Goal: Information Seeking & Learning: Learn about a topic

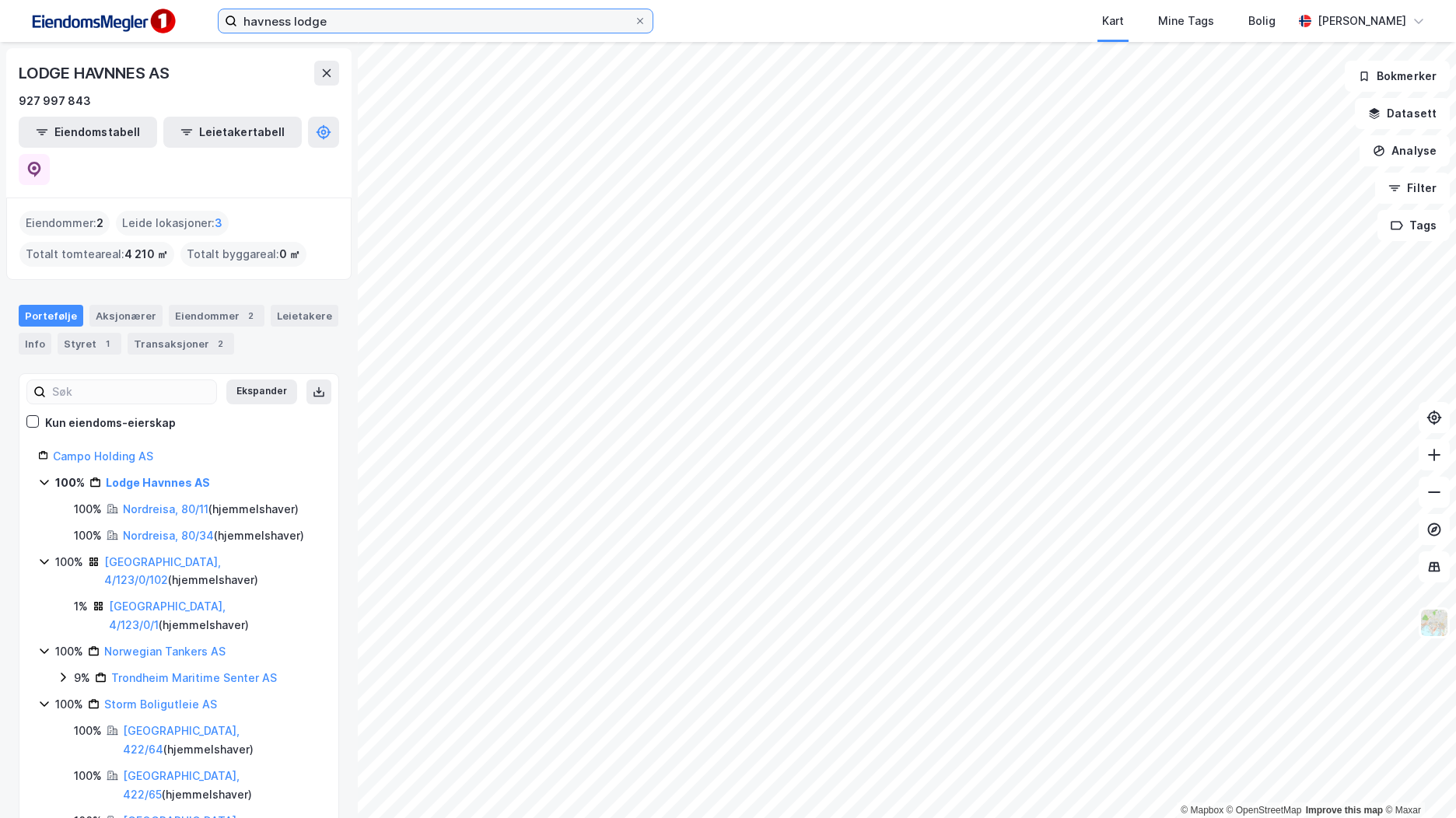
click at [290, 22] on input "havness lodge" at bounding box center [435, 20] width 397 height 23
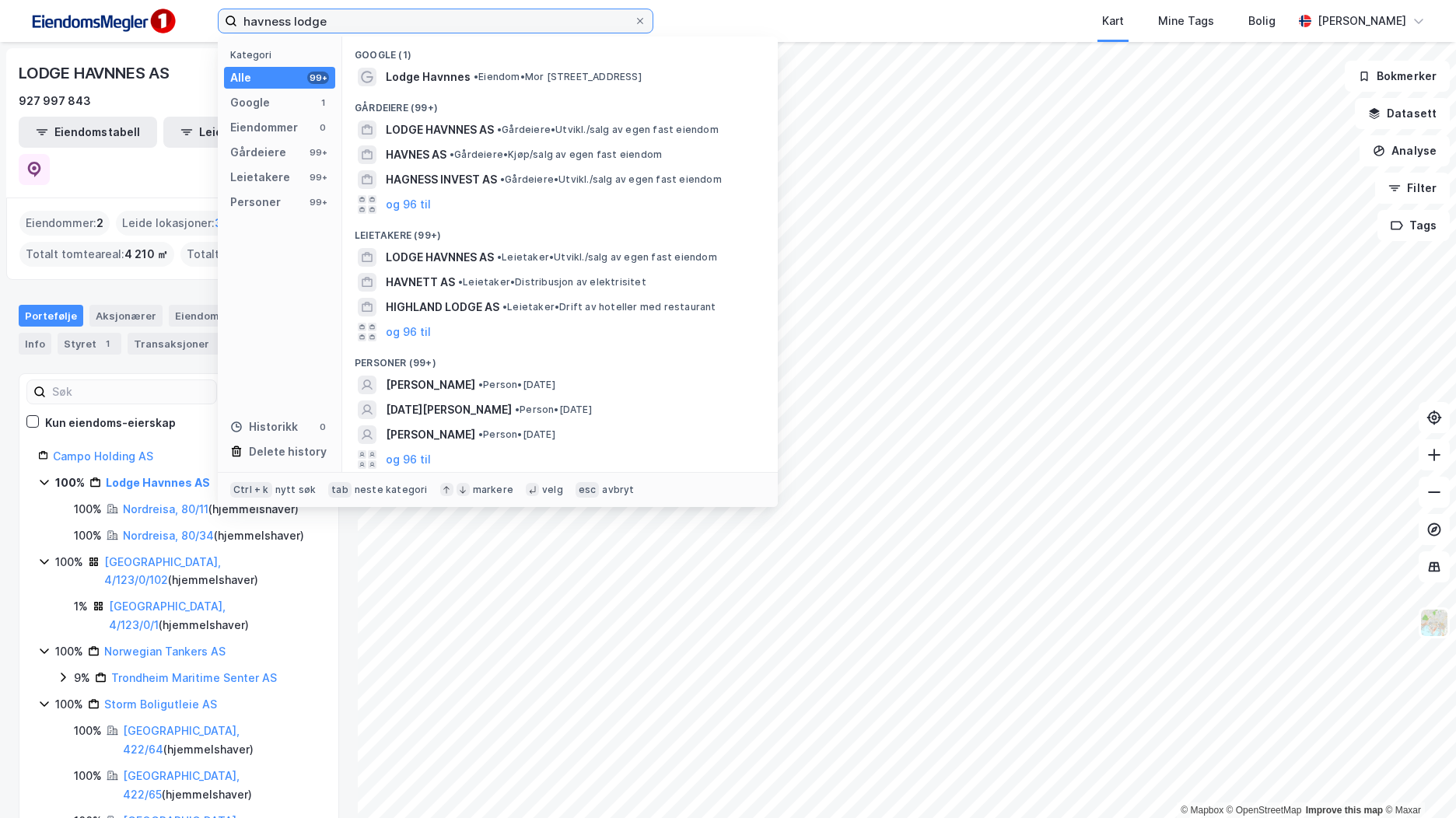
click at [290, 22] on input "havness lodge" at bounding box center [435, 20] width 397 height 23
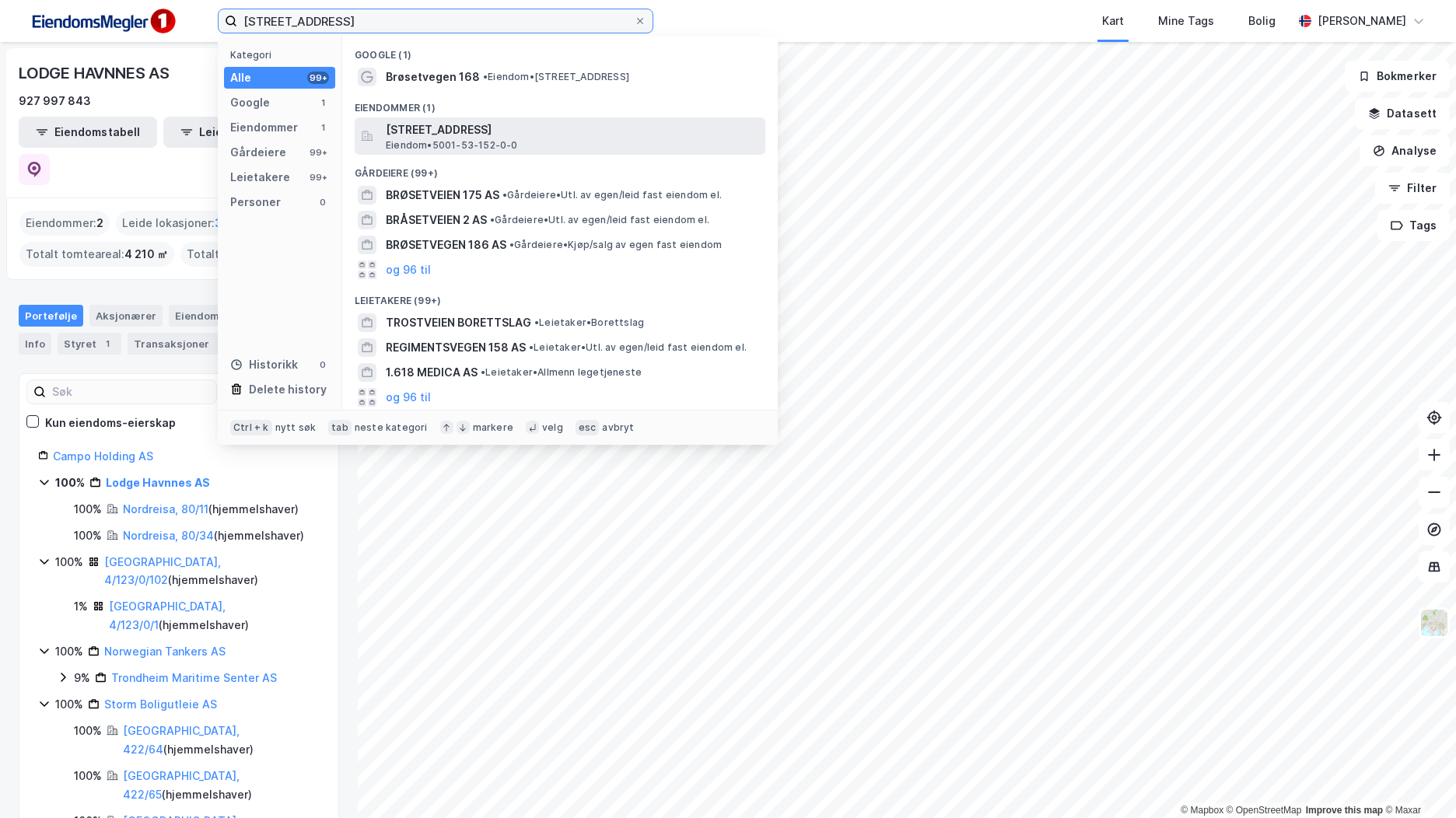
type input "[STREET_ADDRESS]"
click at [512, 144] on span "Eiendom • 5001-53-152-0-0" at bounding box center [451, 145] width 132 height 12
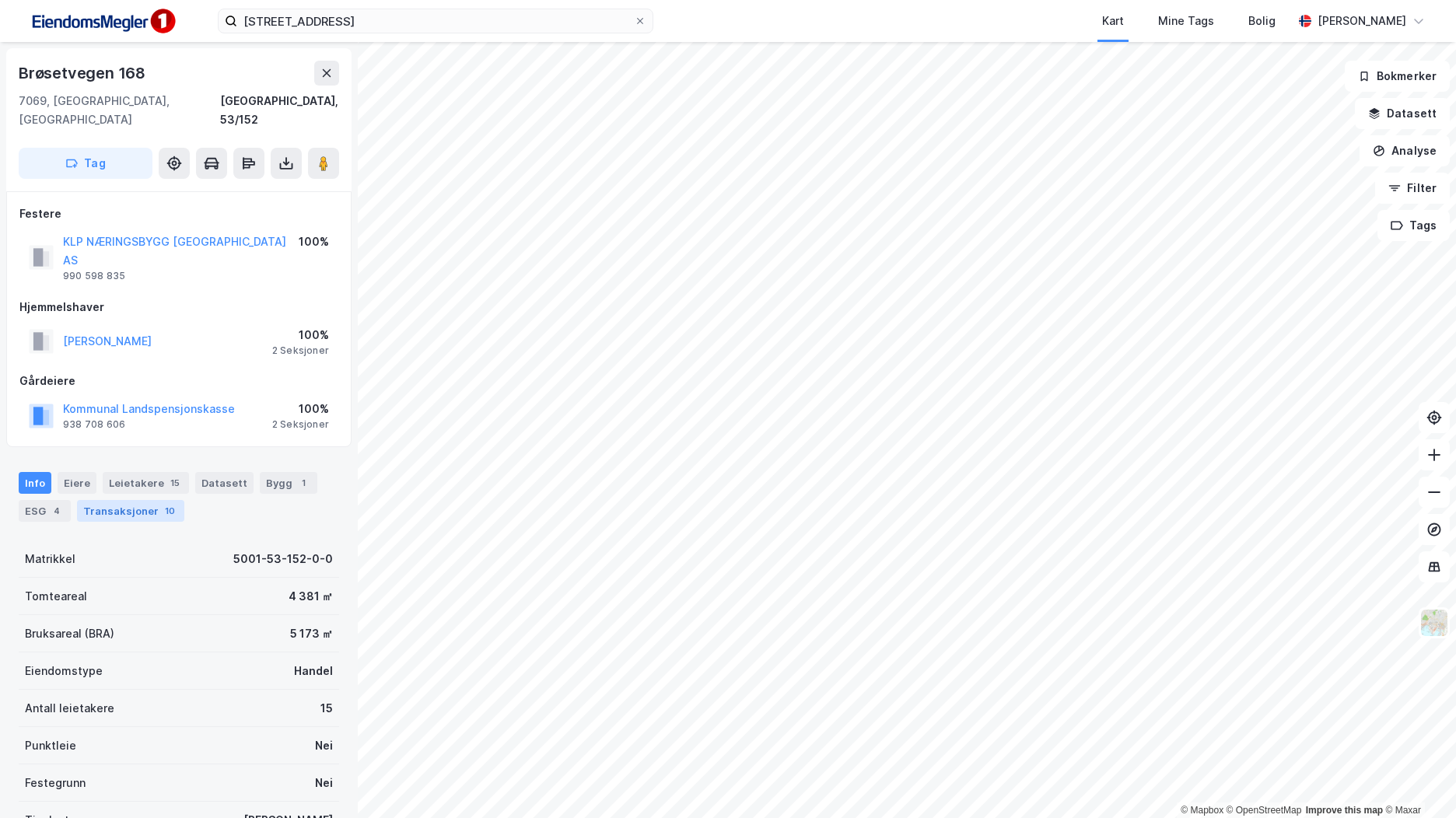
click at [132, 500] on div "Transaksjoner 10" at bounding box center [130, 511] width 107 height 22
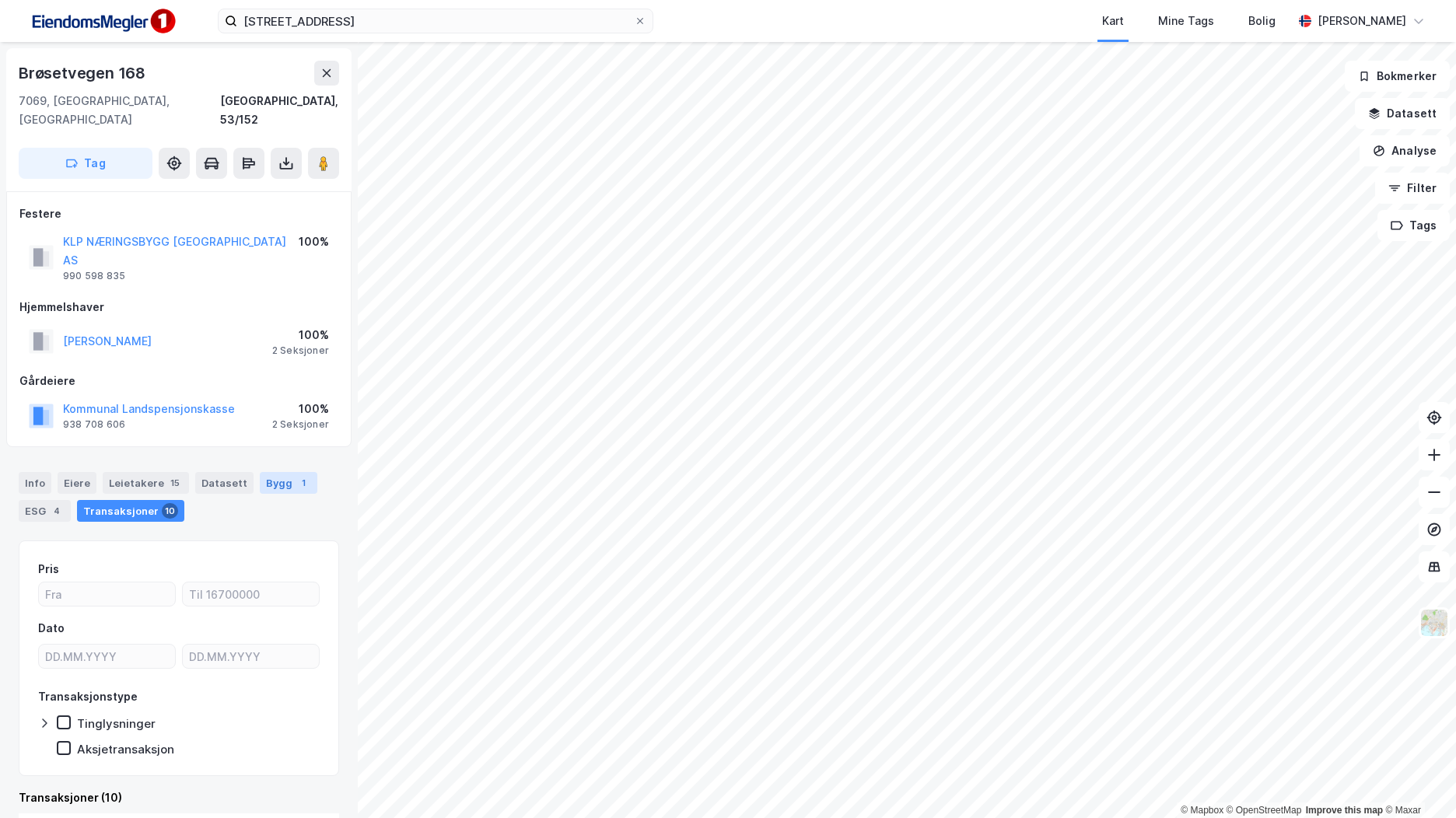
click at [300, 472] on div "Bygg 1" at bounding box center [288, 483] width 57 height 22
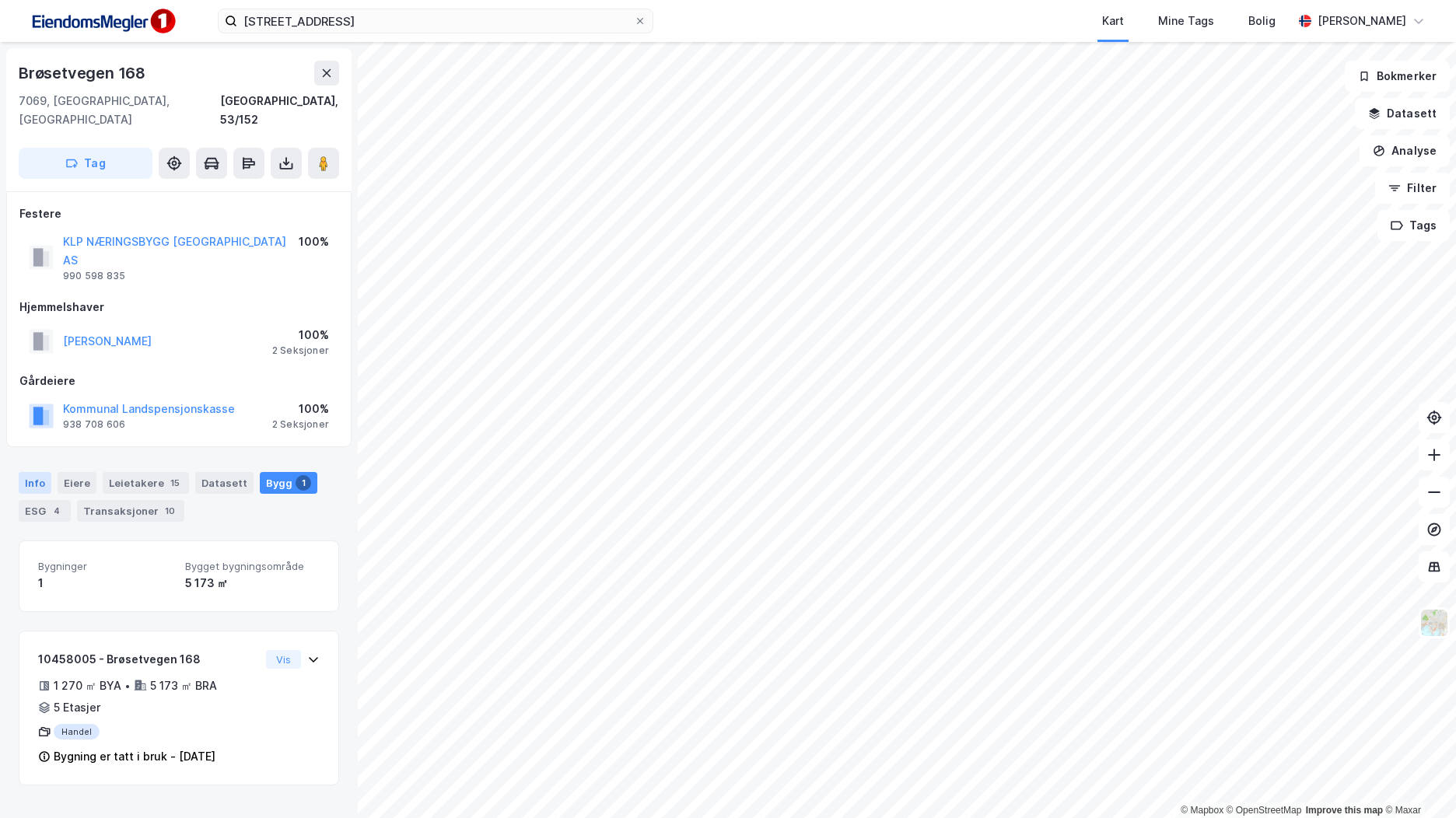
click at [26, 472] on div "Info" at bounding box center [34, 483] width 32 height 22
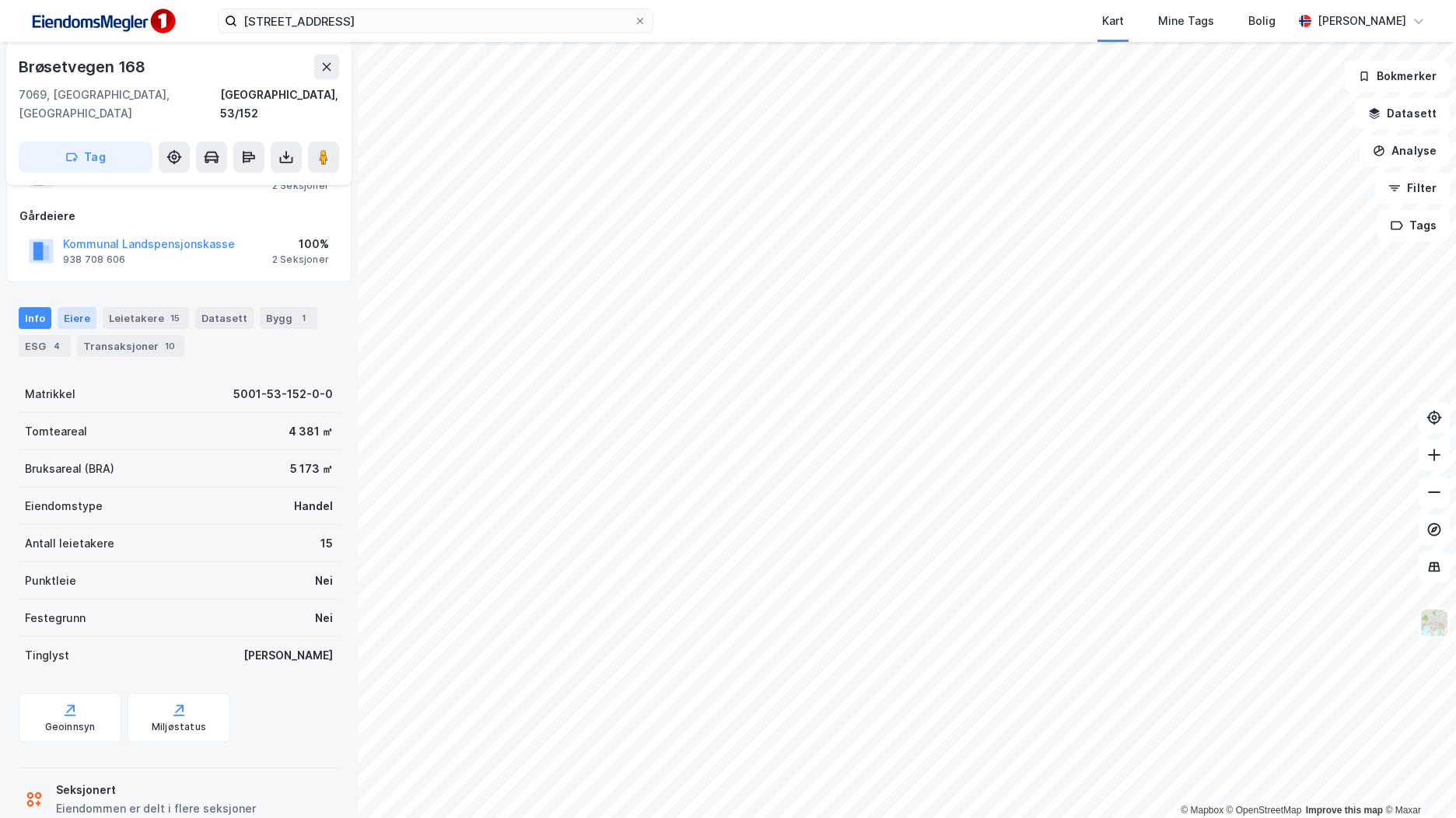
scroll to position [165, 0]
click at [202, 32] on div "brøsetveien 168 Kart Mine Tags Bolig [PERSON_NAME]" at bounding box center [728, 20] width 1456 height 42
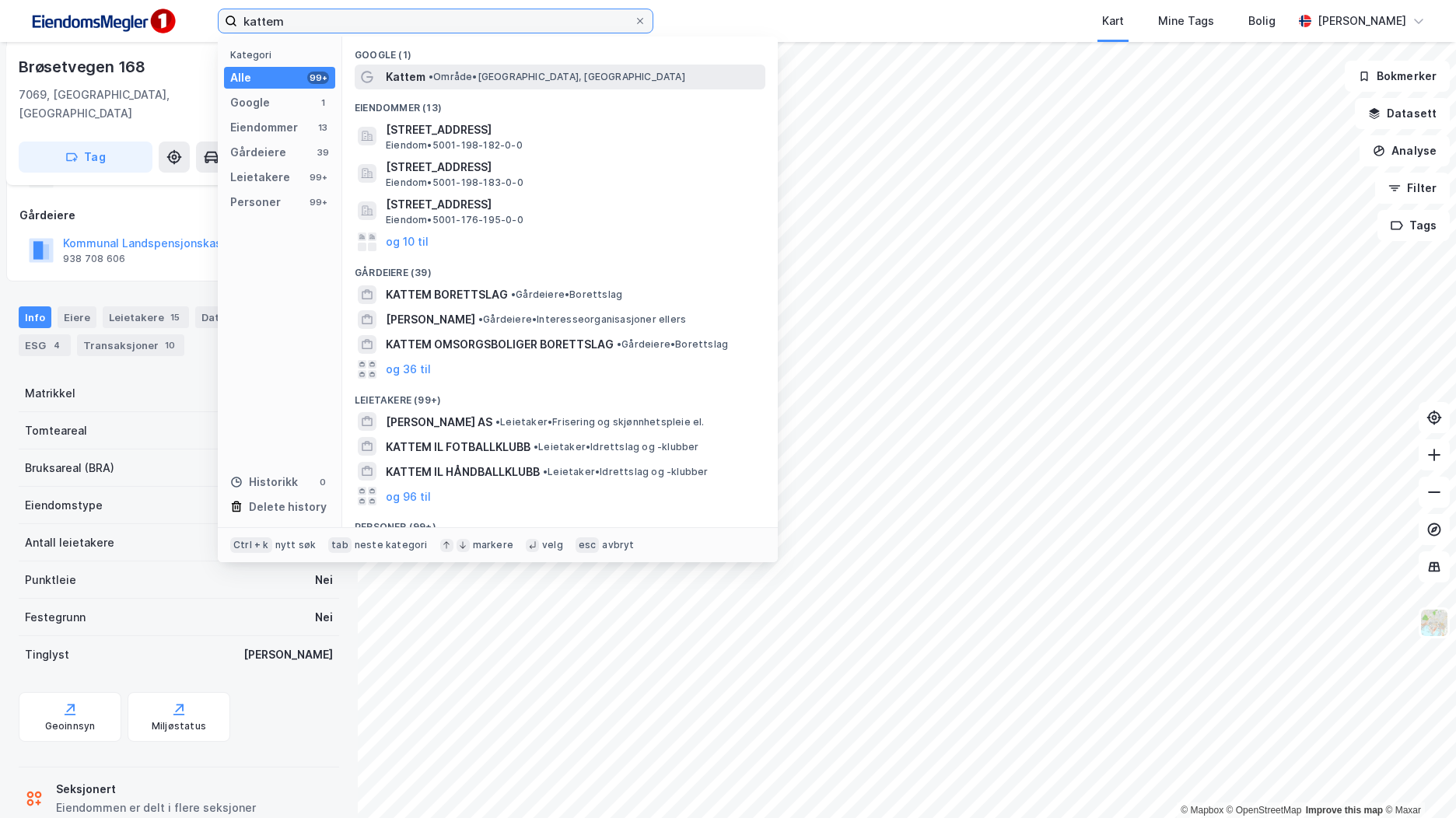
type input "kattem"
click at [535, 72] on span "• Område • [GEOGRAPHIC_DATA], [GEOGRAPHIC_DATA]" at bounding box center [557, 77] width 257 height 12
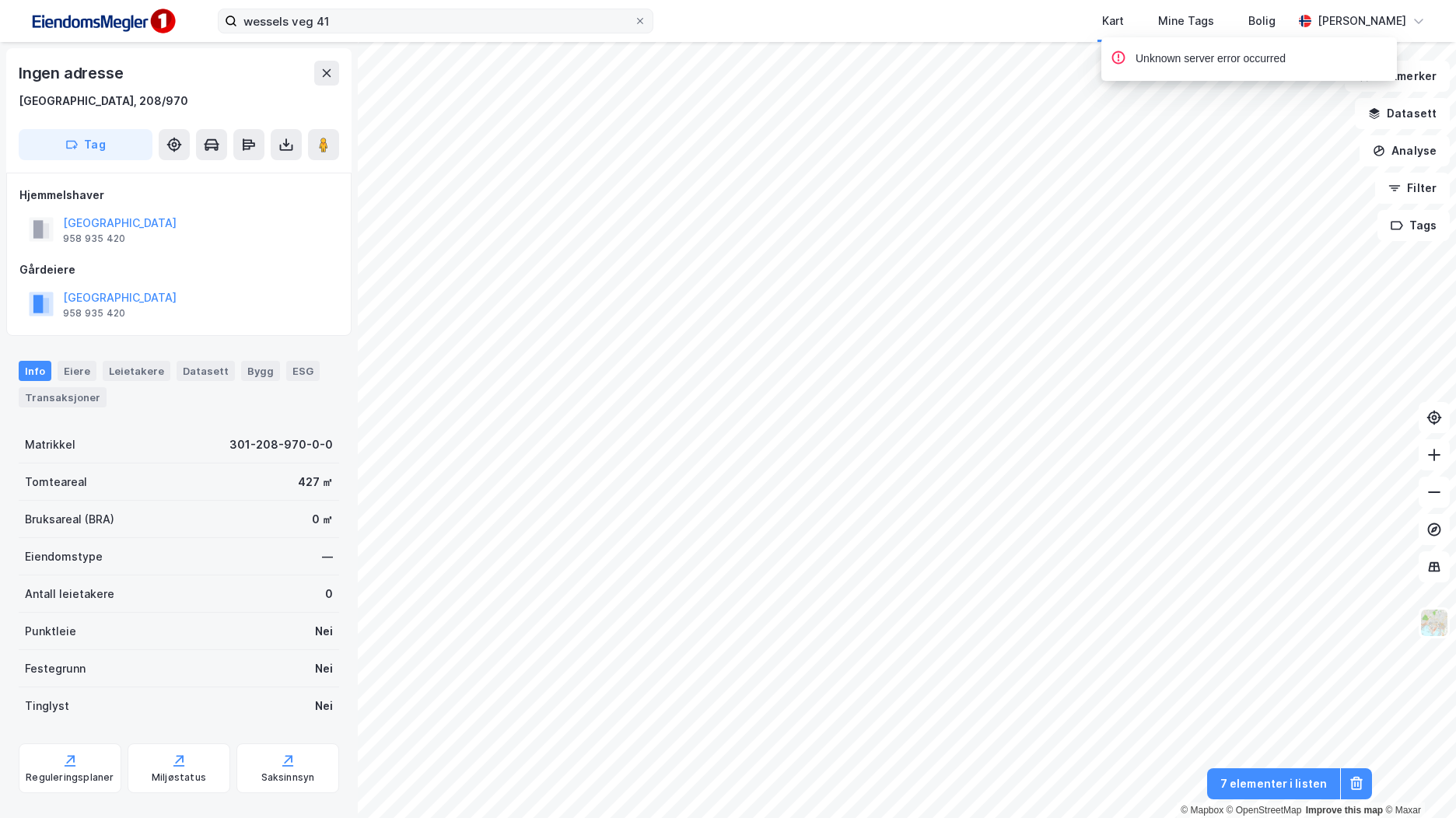
scroll to position [2, 0]
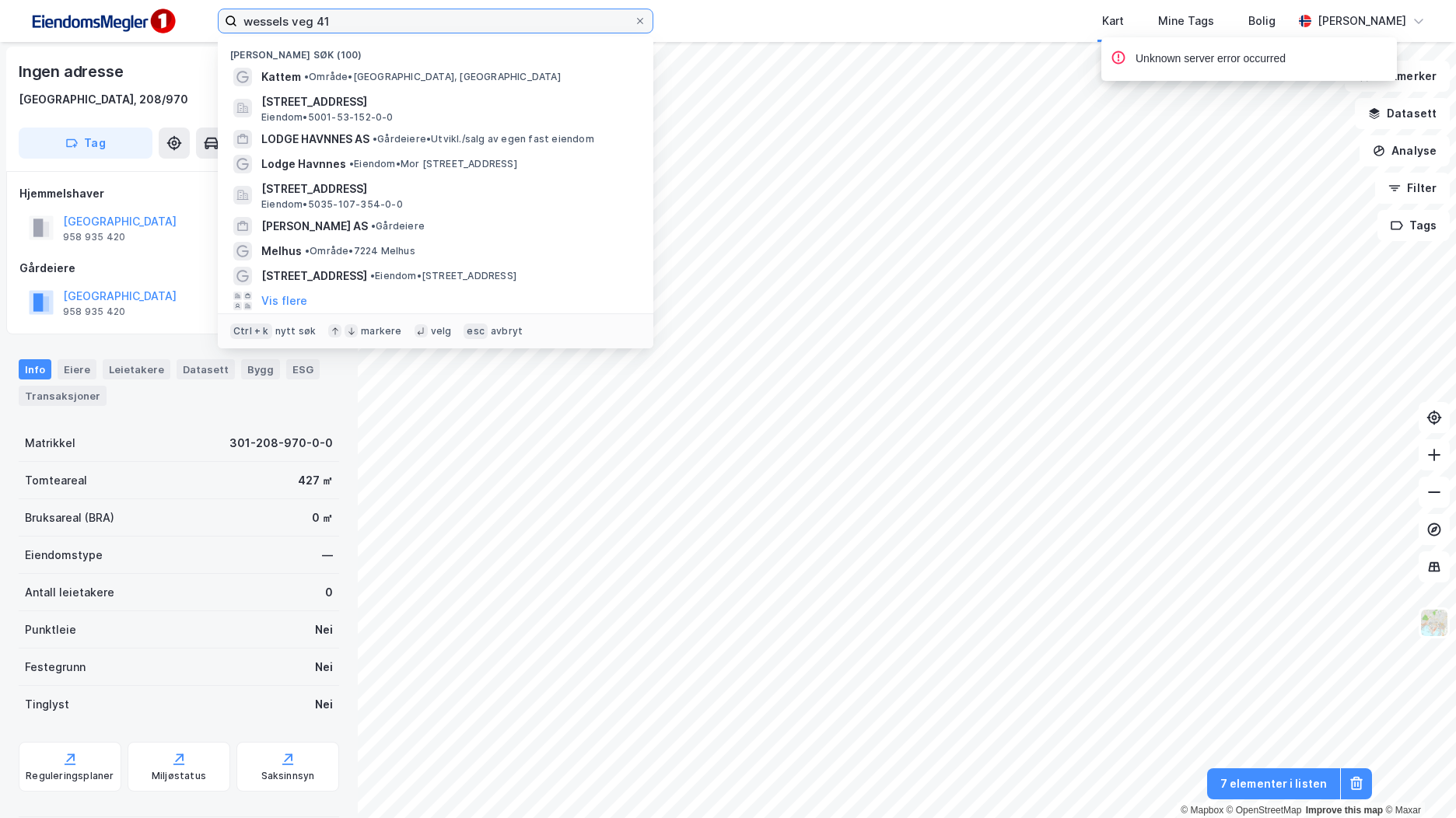
drag, startPoint x: 366, startPoint y: 22, endPoint x: 150, endPoint y: 20, distance: 216.0
click at [150, 20] on div "wessels veg 41 Nylige søk (100) Kattem • Område • Kattem, Trondheim Brøsetvegen…" at bounding box center [728, 20] width 1456 height 42
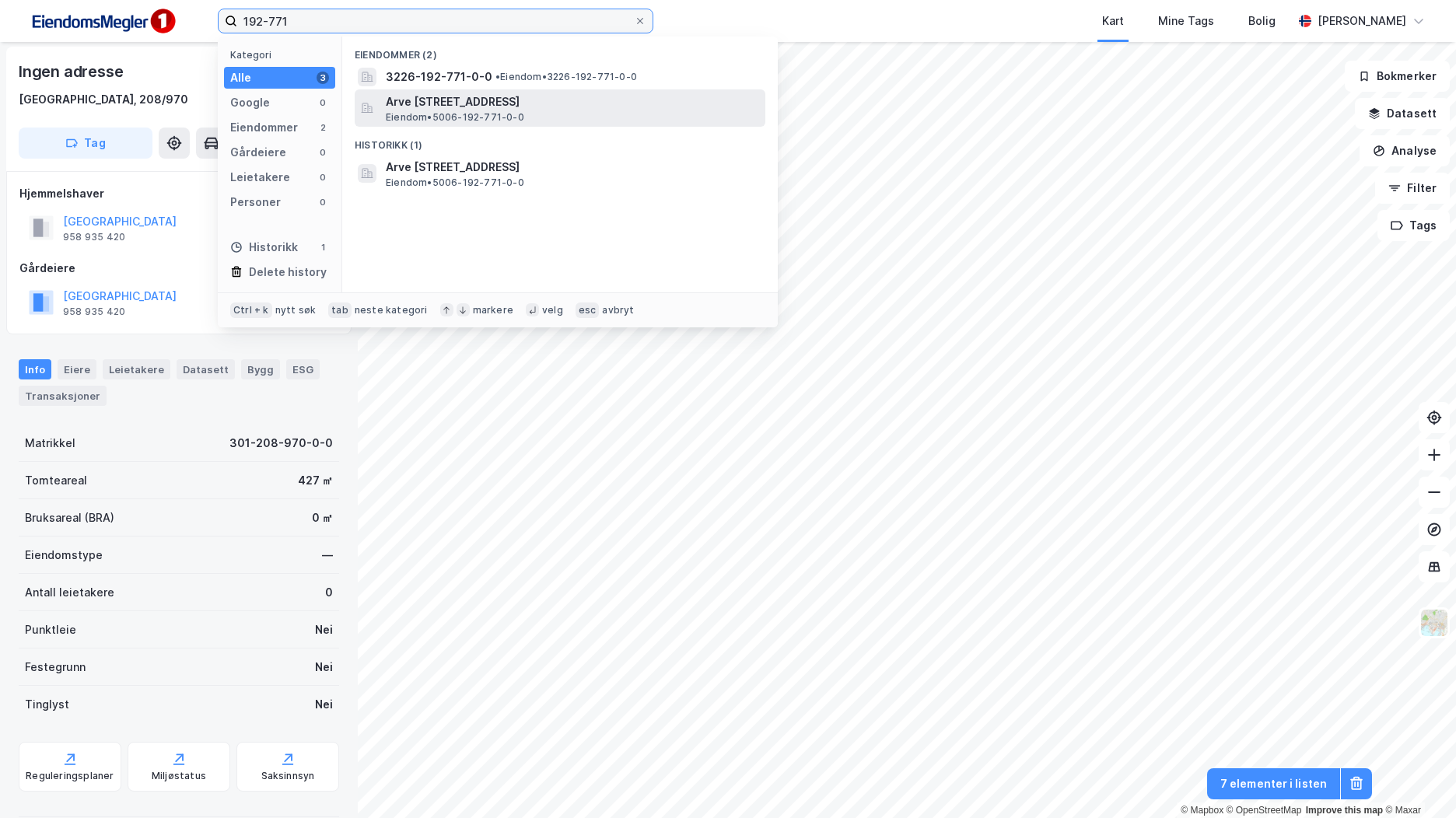
type input "192-771"
click at [427, 105] on span "Arve Skjeflos veg 4, 7713, STEINKJER, STEINKJER" at bounding box center [572, 102] width 373 height 18
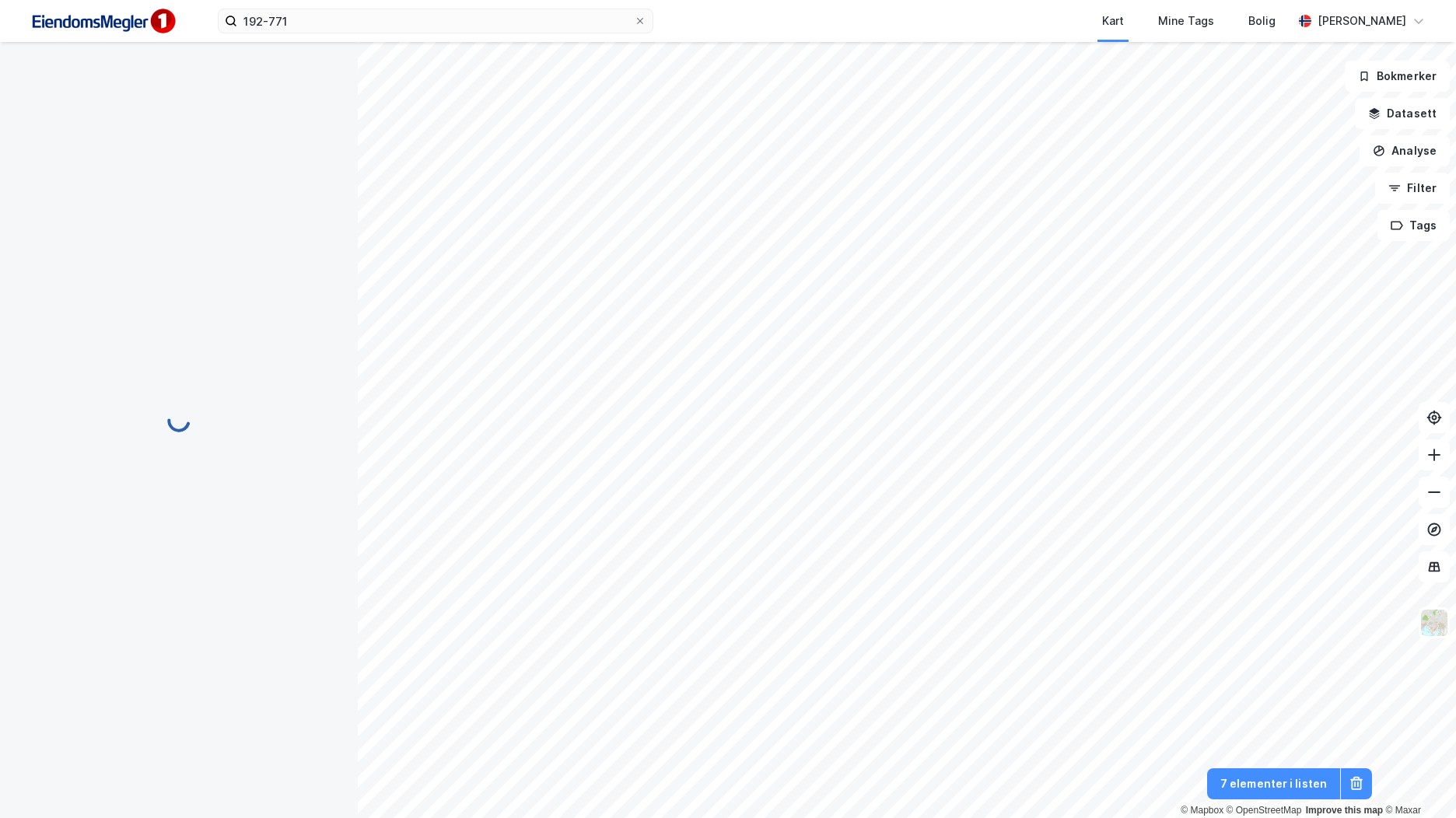
scroll to position [2, 0]
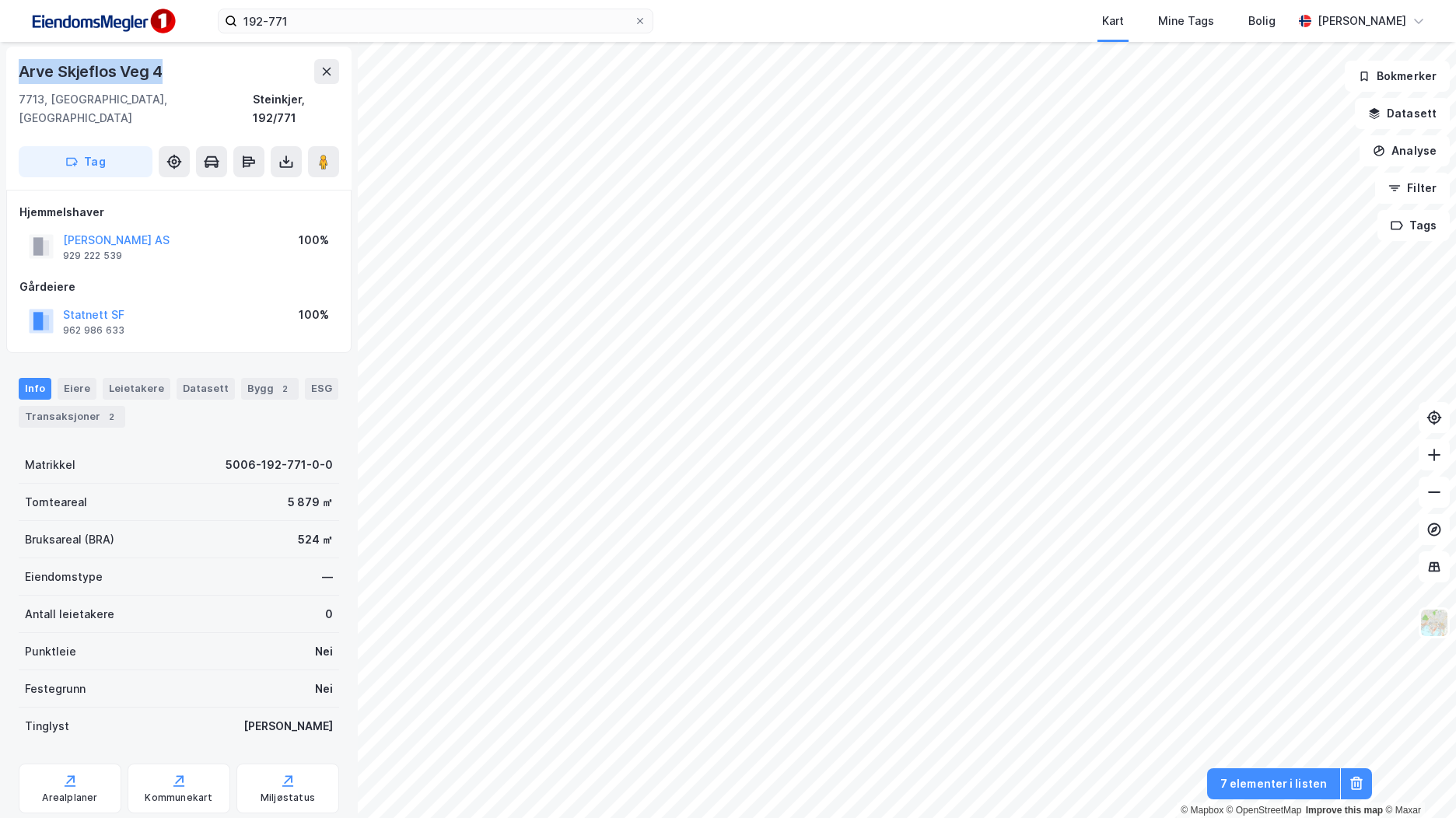
drag, startPoint x: 168, startPoint y: 67, endPoint x: 7, endPoint y: 71, distance: 161.0
click at [7, 71] on div "Arve Skjeflos Veg 4 7713, Steinkjer, Trøndelag Steinkjer, 192/771 Tag" at bounding box center [179, 117] width 346 height 143
copy div "Arve Skjeflos Veg 4"
click at [1435, 629] on img at bounding box center [1435, 623] width 30 height 30
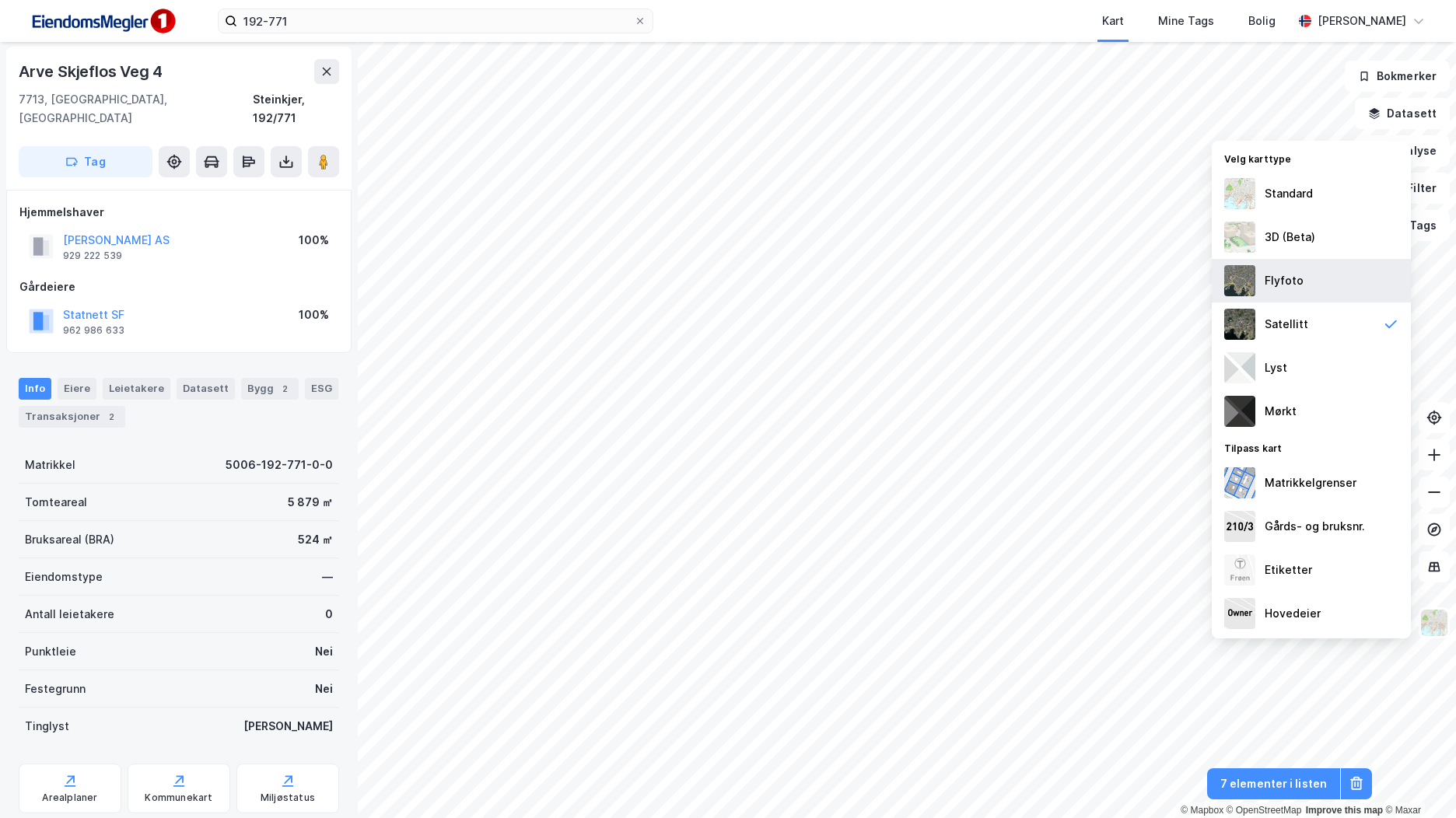
click at [1309, 284] on div "Flyfoto" at bounding box center [1311, 280] width 199 height 43
click at [277, 381] on div "2" at bounding box center [285, 388] width 16 height 16
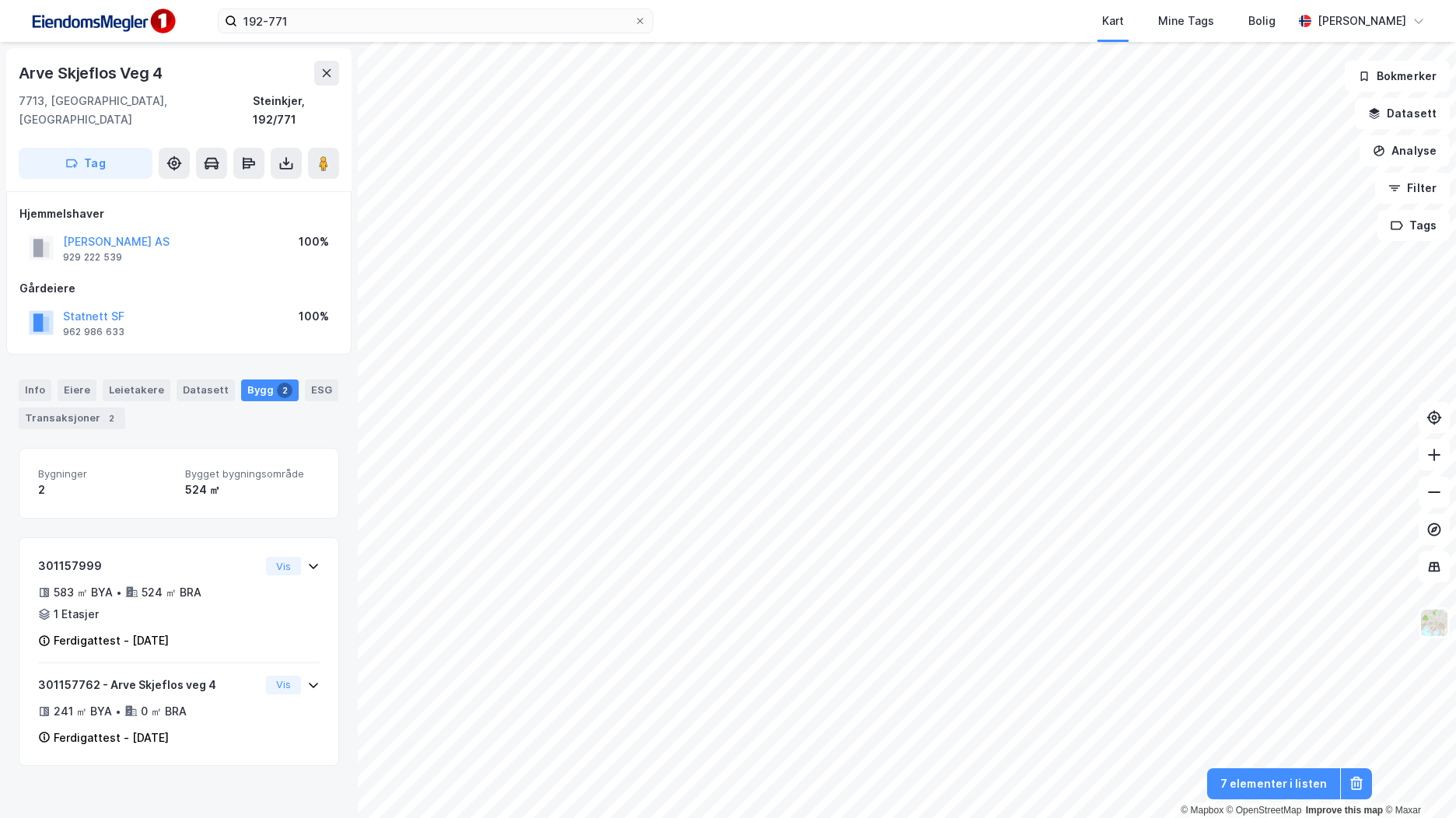
click at [135, 22] on img at bounding box center [103, 21] width 155 height 35
